Goal: Navigation & Orientation: Find specific page/section

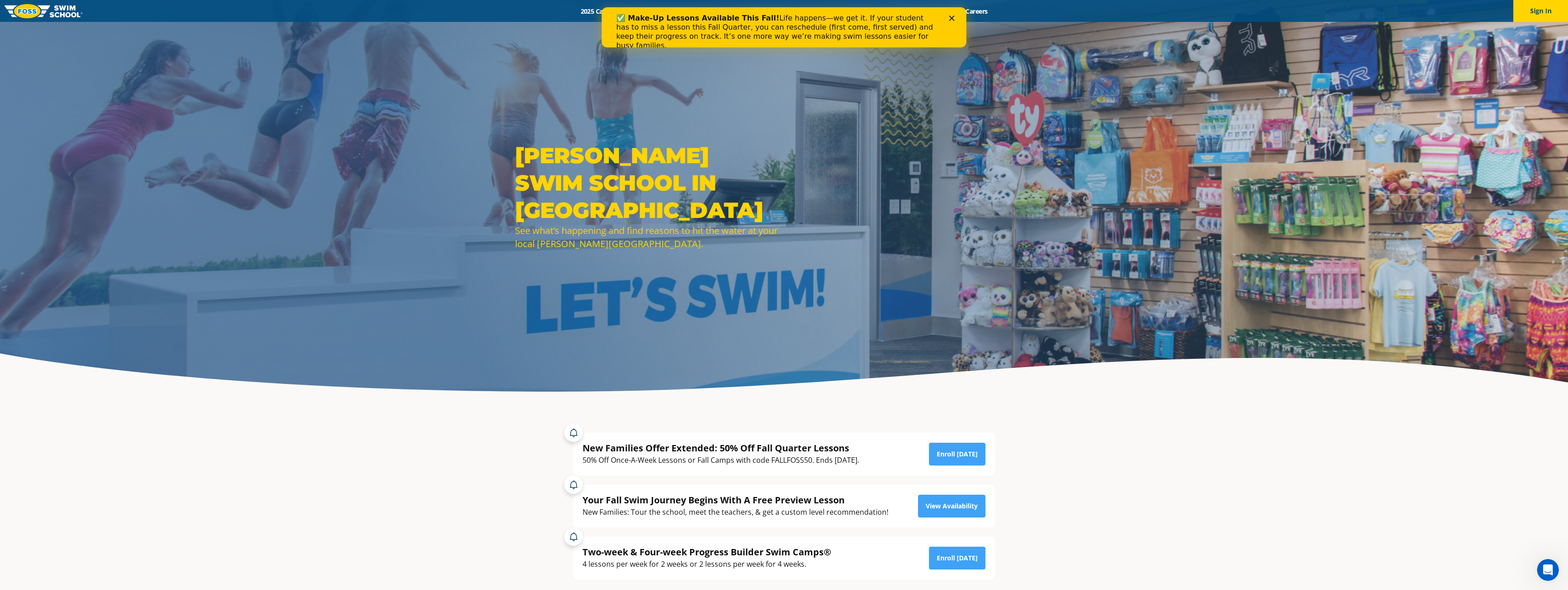
click at [955, 19] on div "Close" at bounding box center [953, 18] width 9 height 6
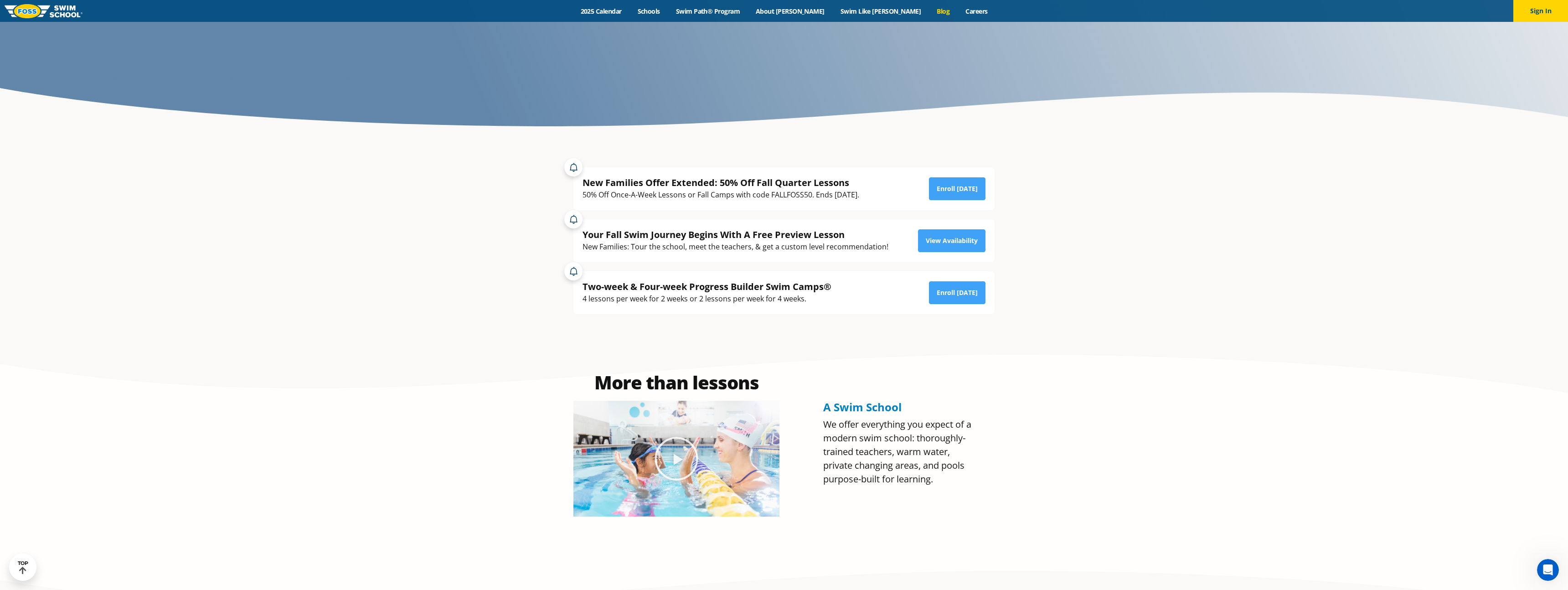
scroll to position [268, 0]
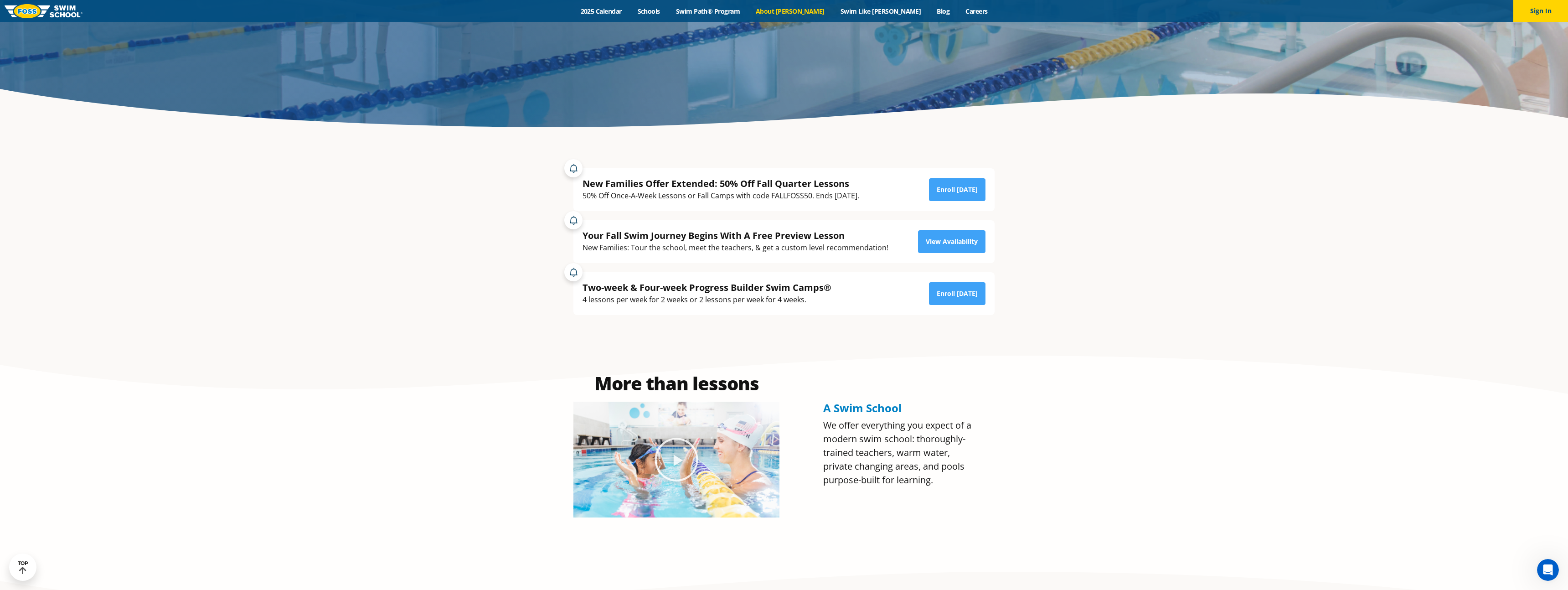
click at [821, 8] on link "About [PERSON_NAME]" at bounding box center [790, 11] width 85 height 9
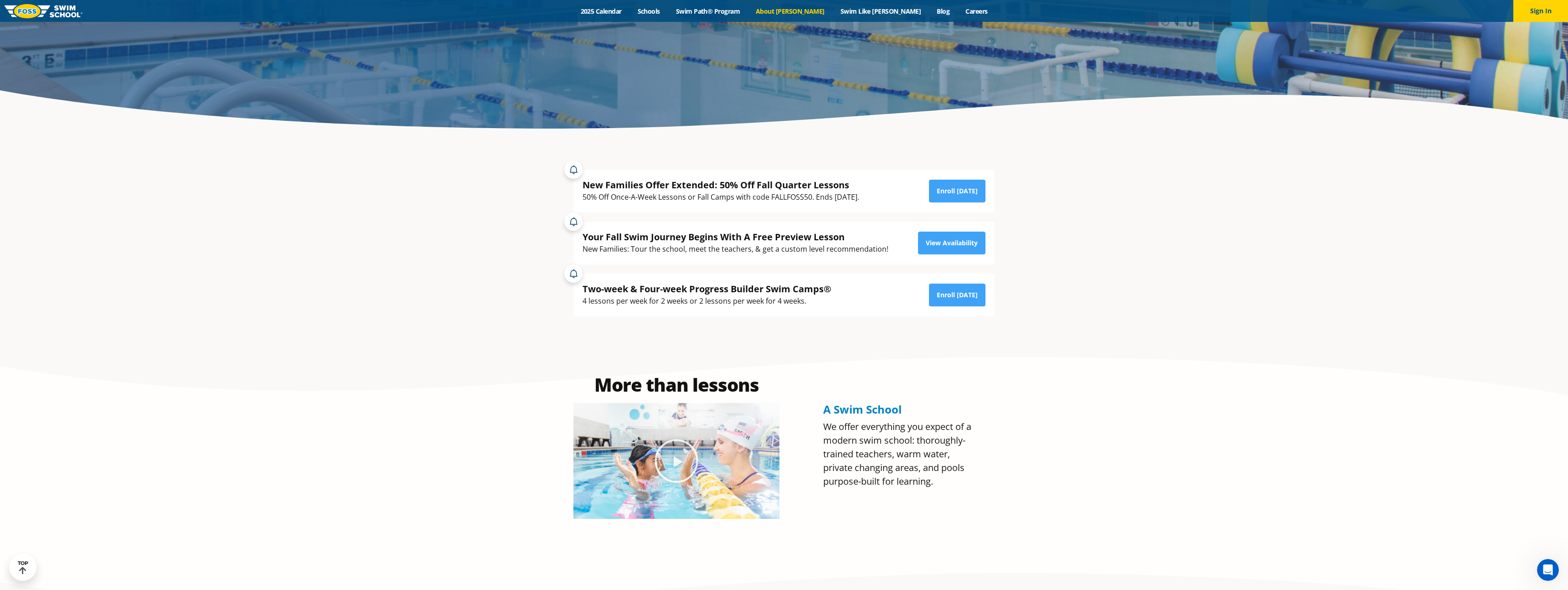
scroll to position [264, 0]
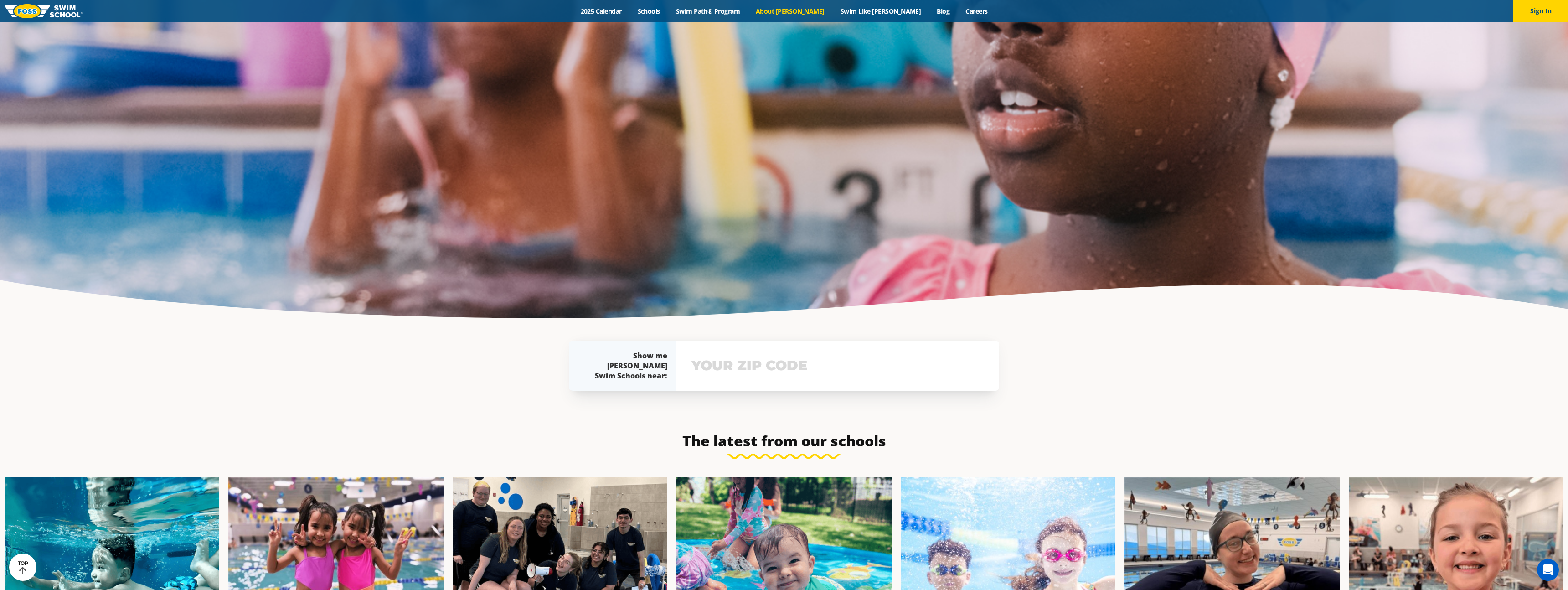
scroll to position [2072, 0]
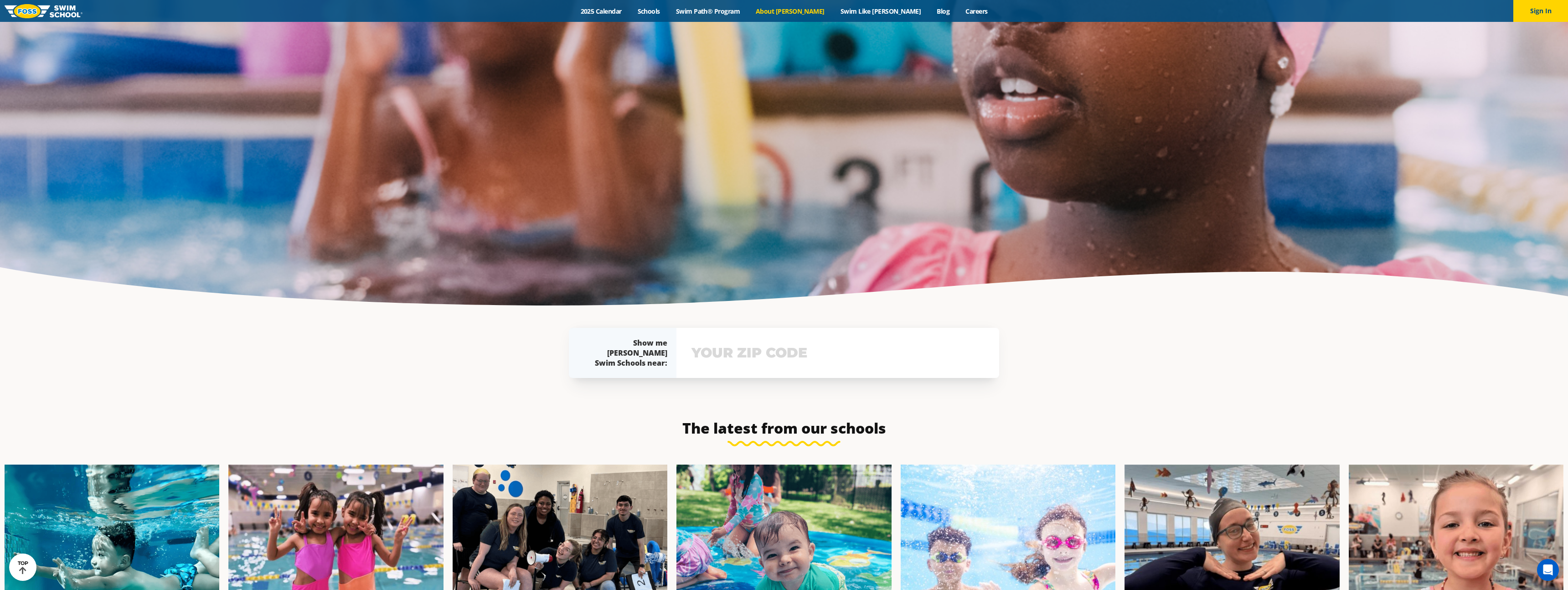
click at [53, 11] on img at bounding box center [44, 11] width 78 height 14
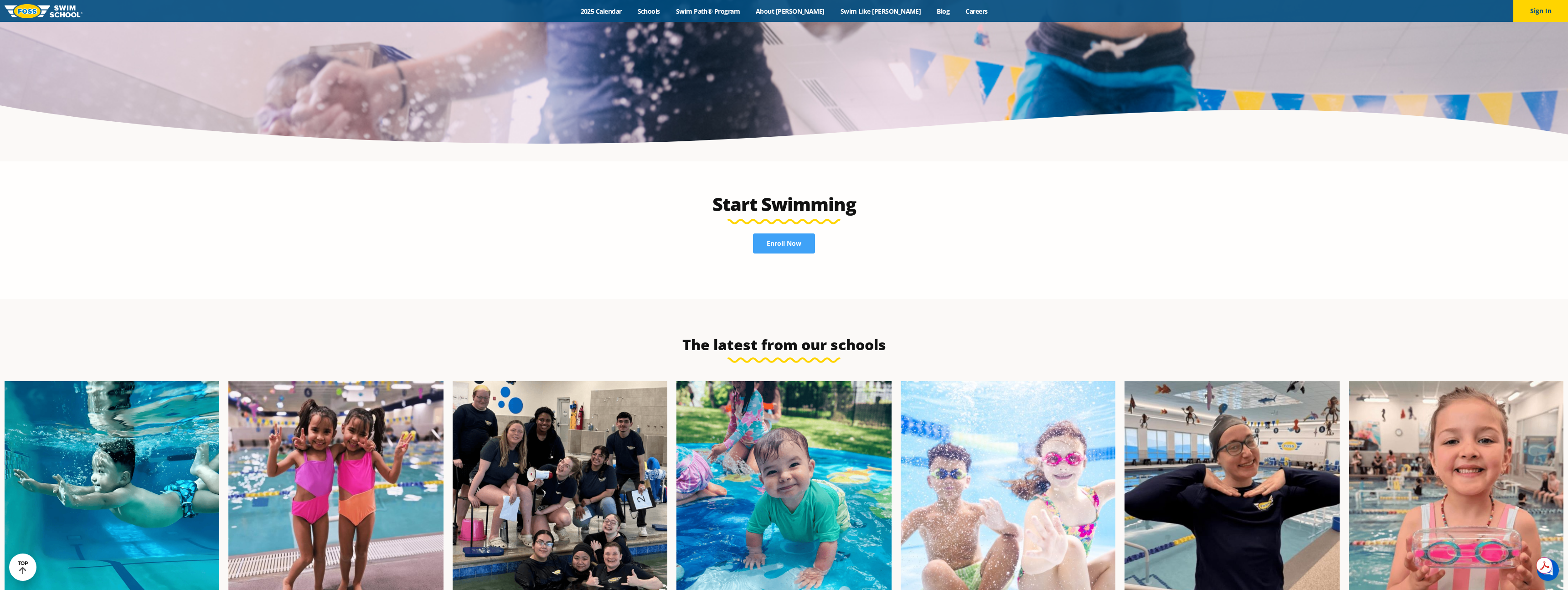
scroll to position [2475, 0]
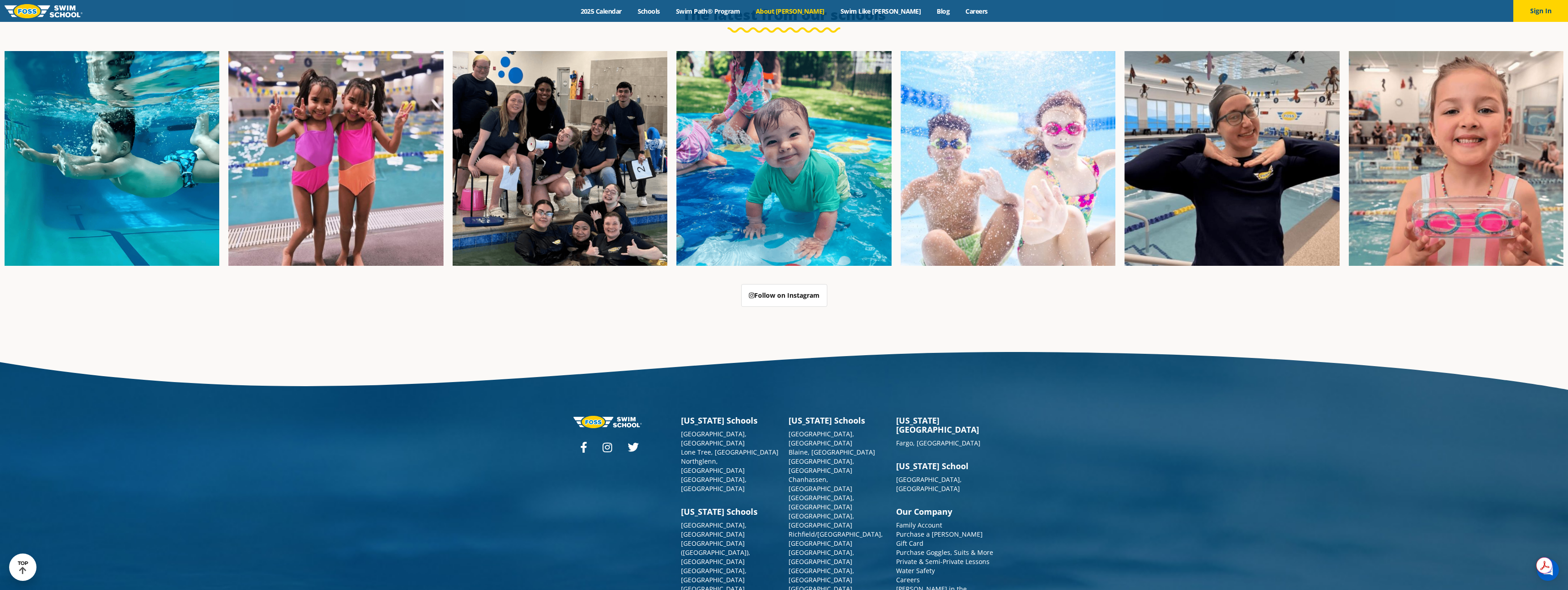
click at [798, 11] on link "About [PERSON_NAME]" at bounding box center [790, 11] width 85 height 9
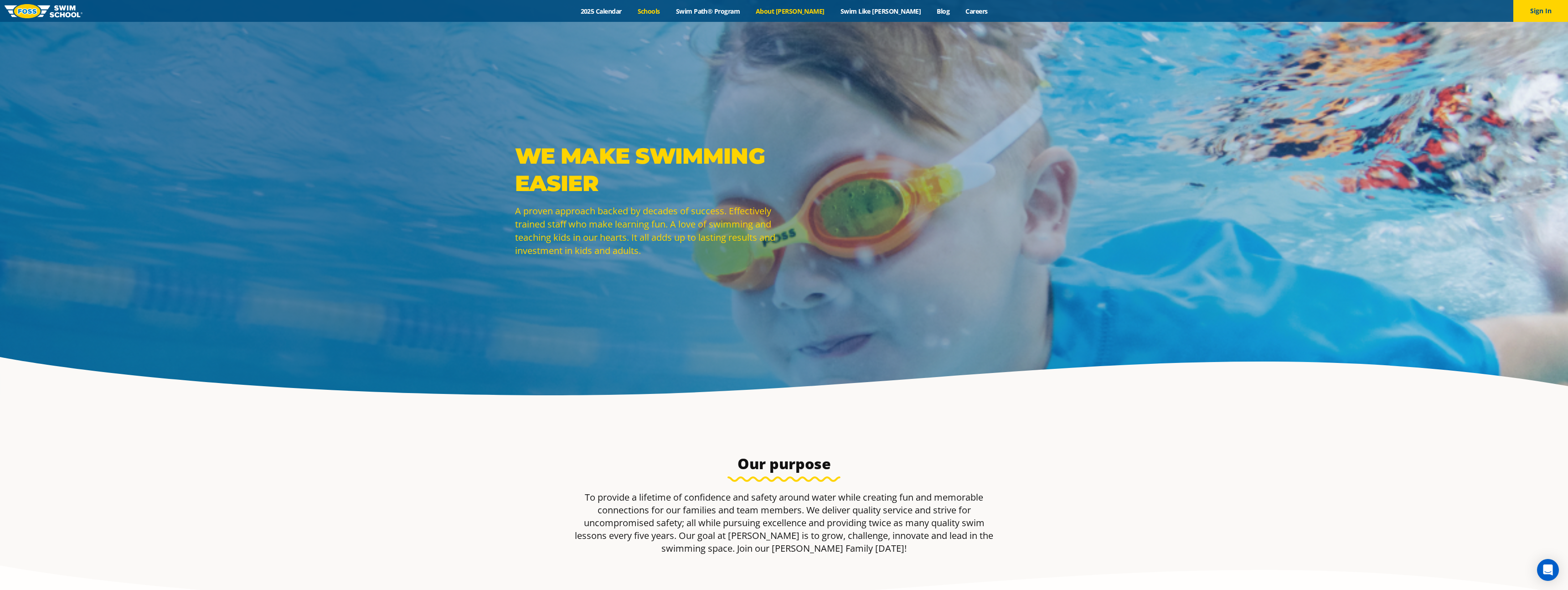
drag, startPoint x: 679, startPoint y: 19, endPoint x: 683, endPoint y: 13, distance: 7.2
click at [679, 19] on div "Menu 2025 Calendar Schools Swim Path® Program About FOSS Swim Like Regan Blog C…" at bounding box center [784, 11] width 1568 height 22
click at [668, 13] on link "Schools" at bounding box center [648, 11] width 38 height 9
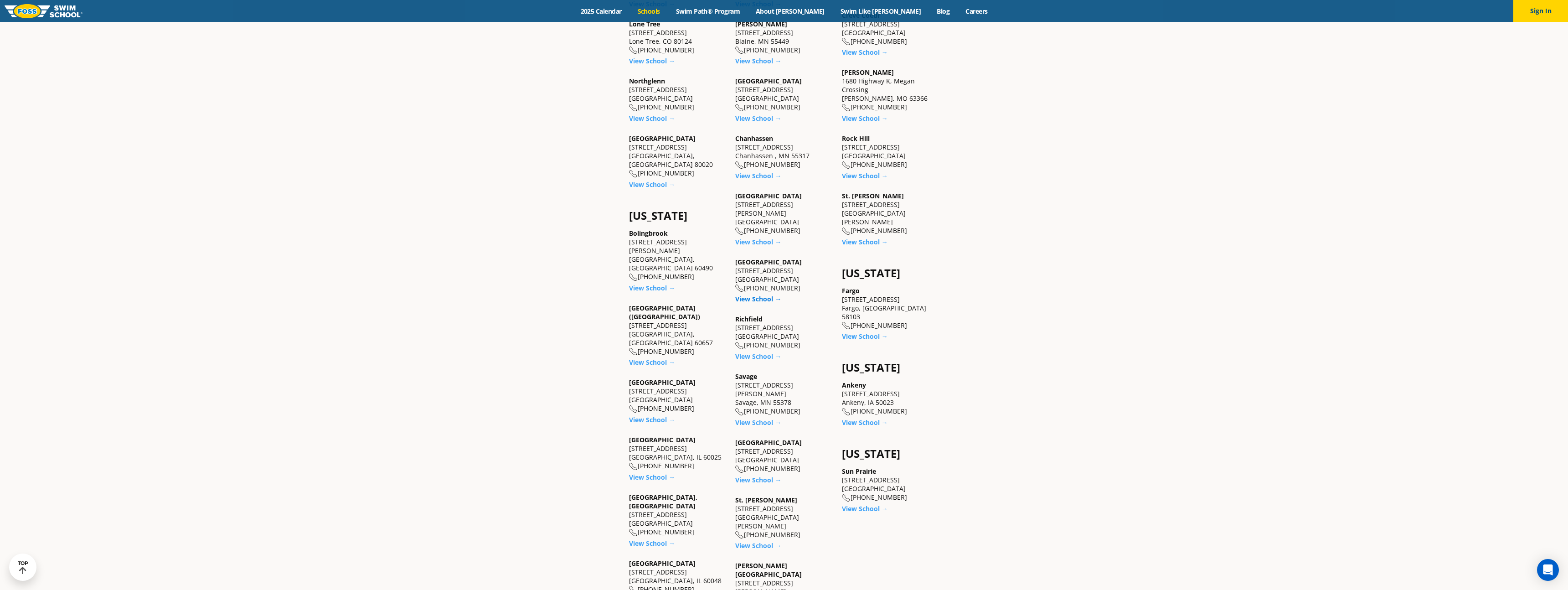
scroll to position [579, 0]
click at [759, 296] on link "View School →" at bounding box center [758, 300] width 46 height 9
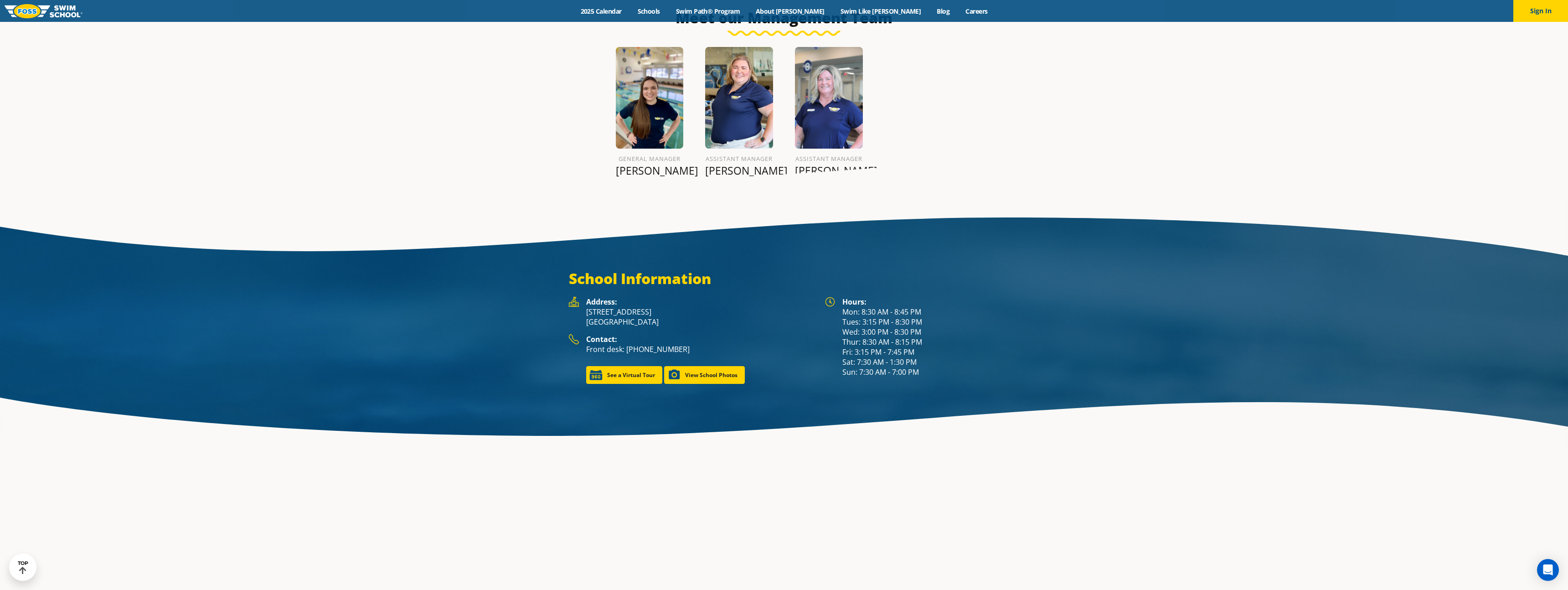
scroll to position [1370, 0]
